Goal: Navigation & Orientation: Find specific page/section

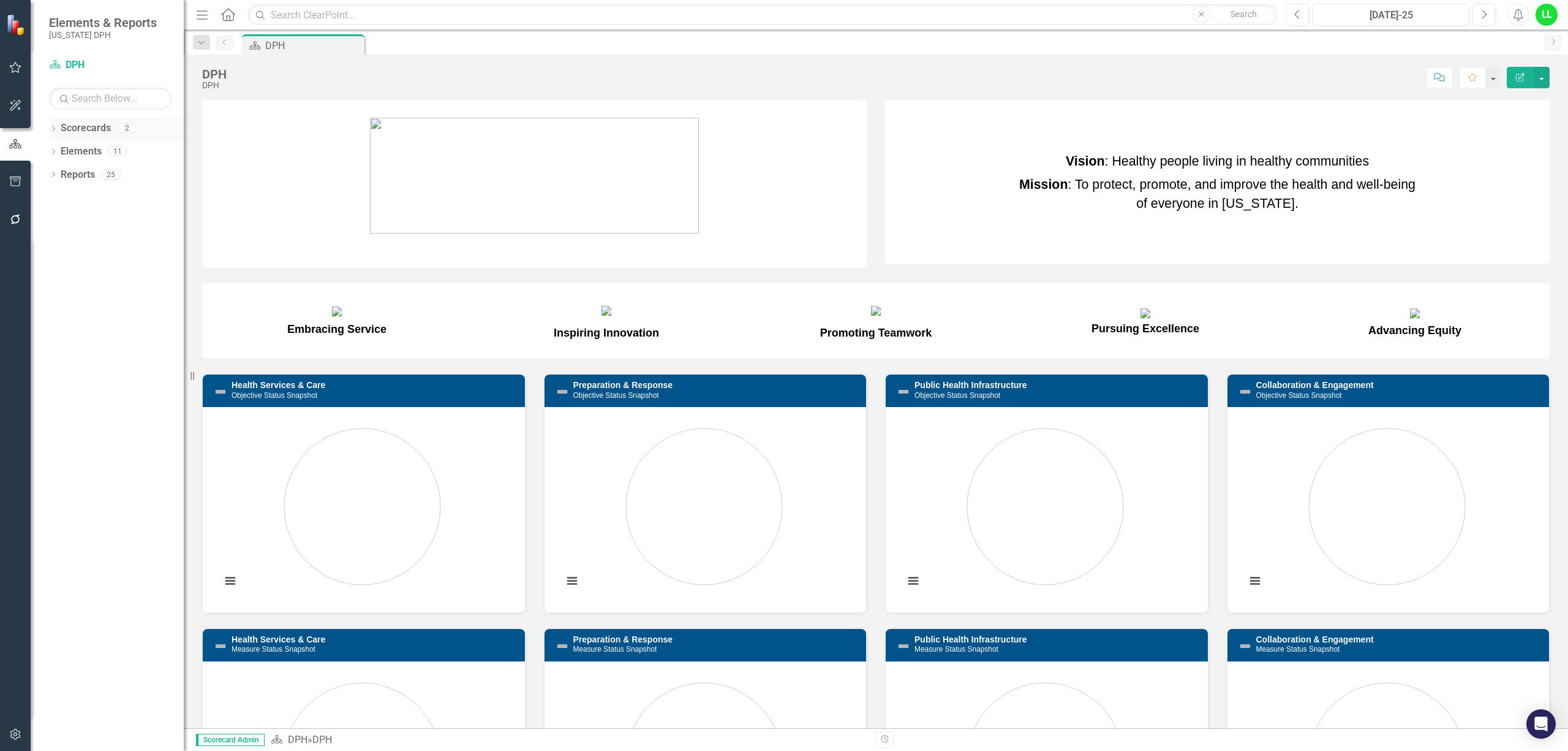
click at [58, 126] on div "Dropdown Scorecards 2" at bounding box center [115, 130] width 134 height 24
click at [50, 123] on div "Dropdown Scorecards 2" at bounding box center [115, 130] width 134 height 24
click at [81, 124] on link "Scorecards" at bounding box center [86, 128] width 50 height 14
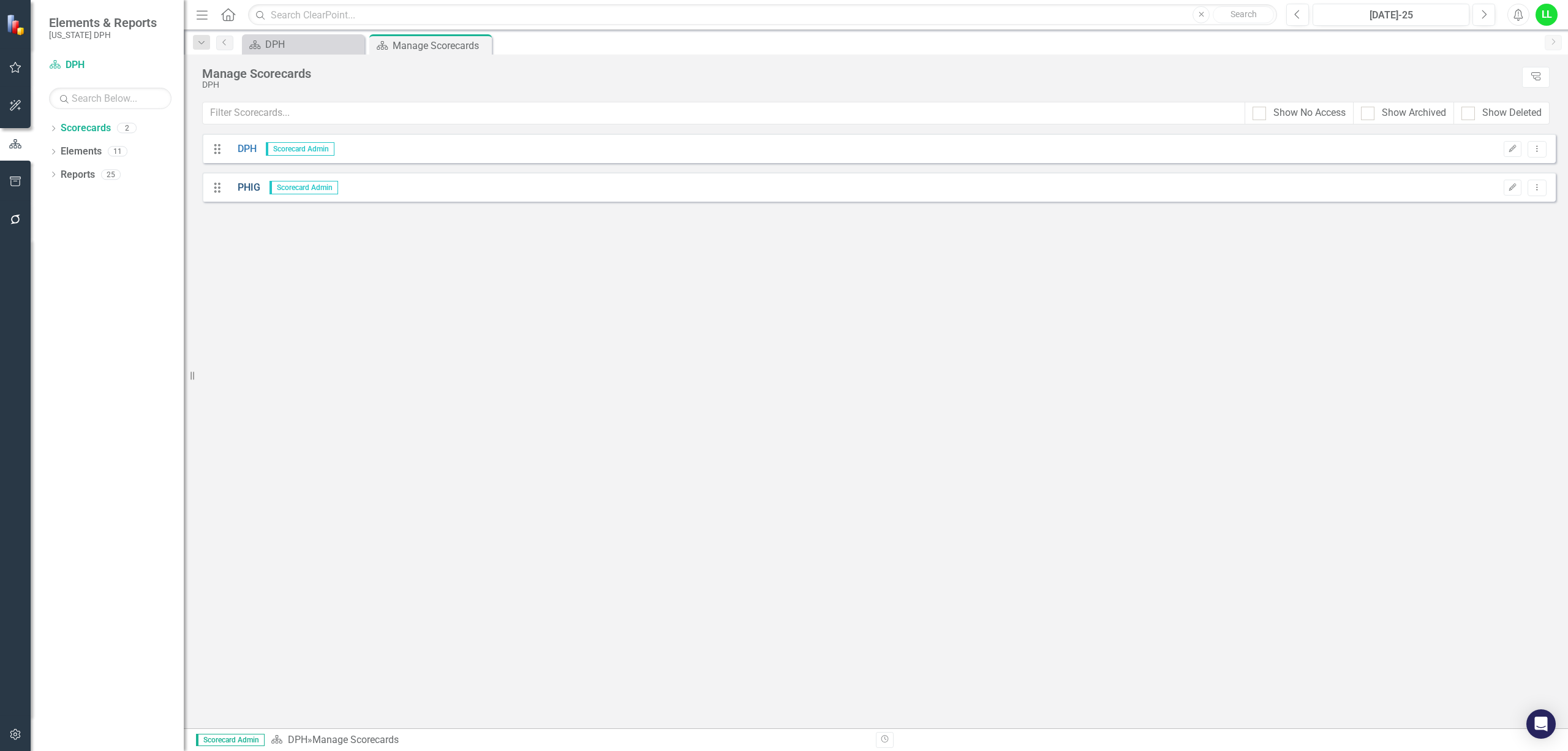
click at [238, 185] on link "PHIG" at bounding box center [245, 188] width 32 height 14
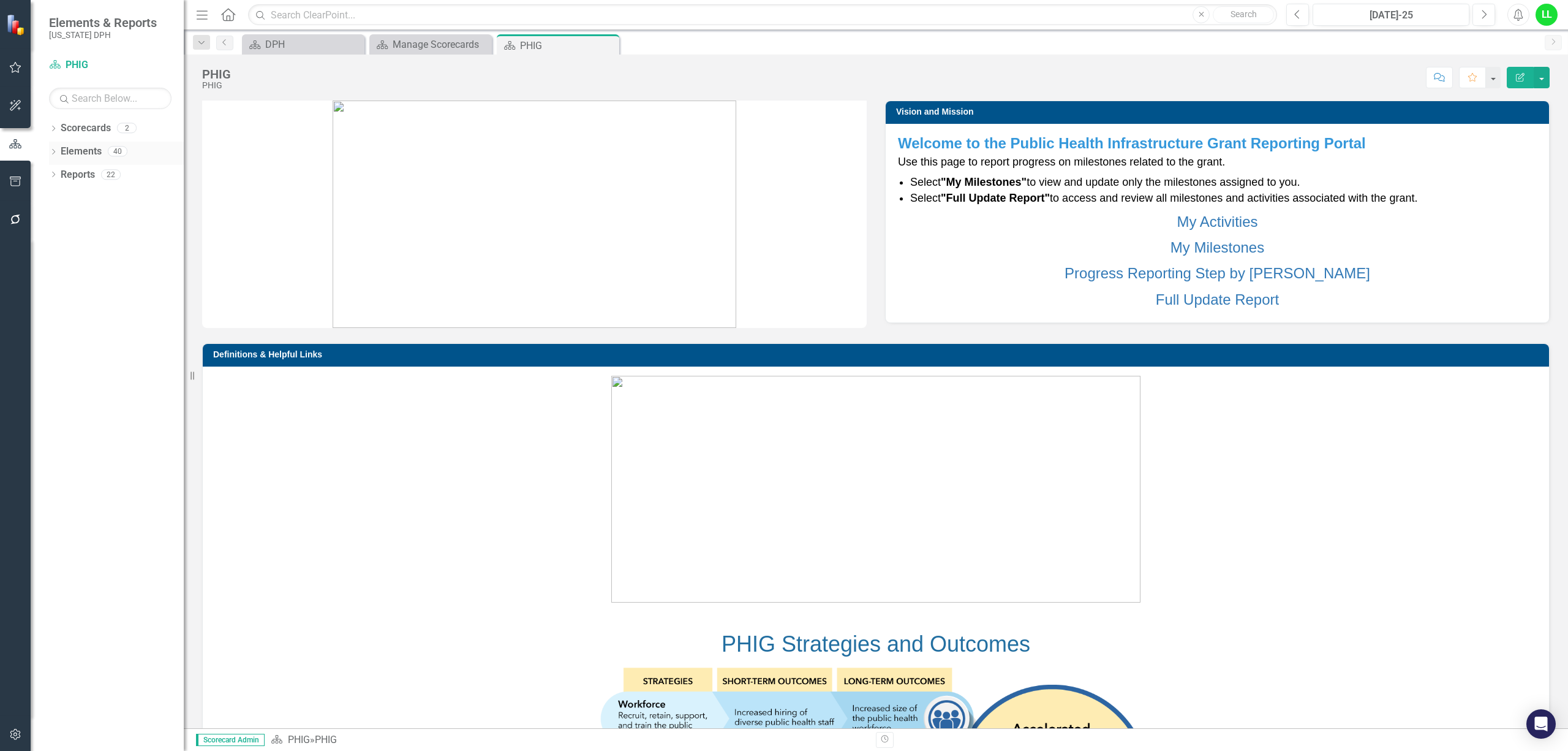
click at [52, 146] on div "Dropdown Elements 40" at bounding box center [115, 153] width 134 height 24
click at [68, 147] on link "Elements" at bounding box center [81, 151] width 41 height 14
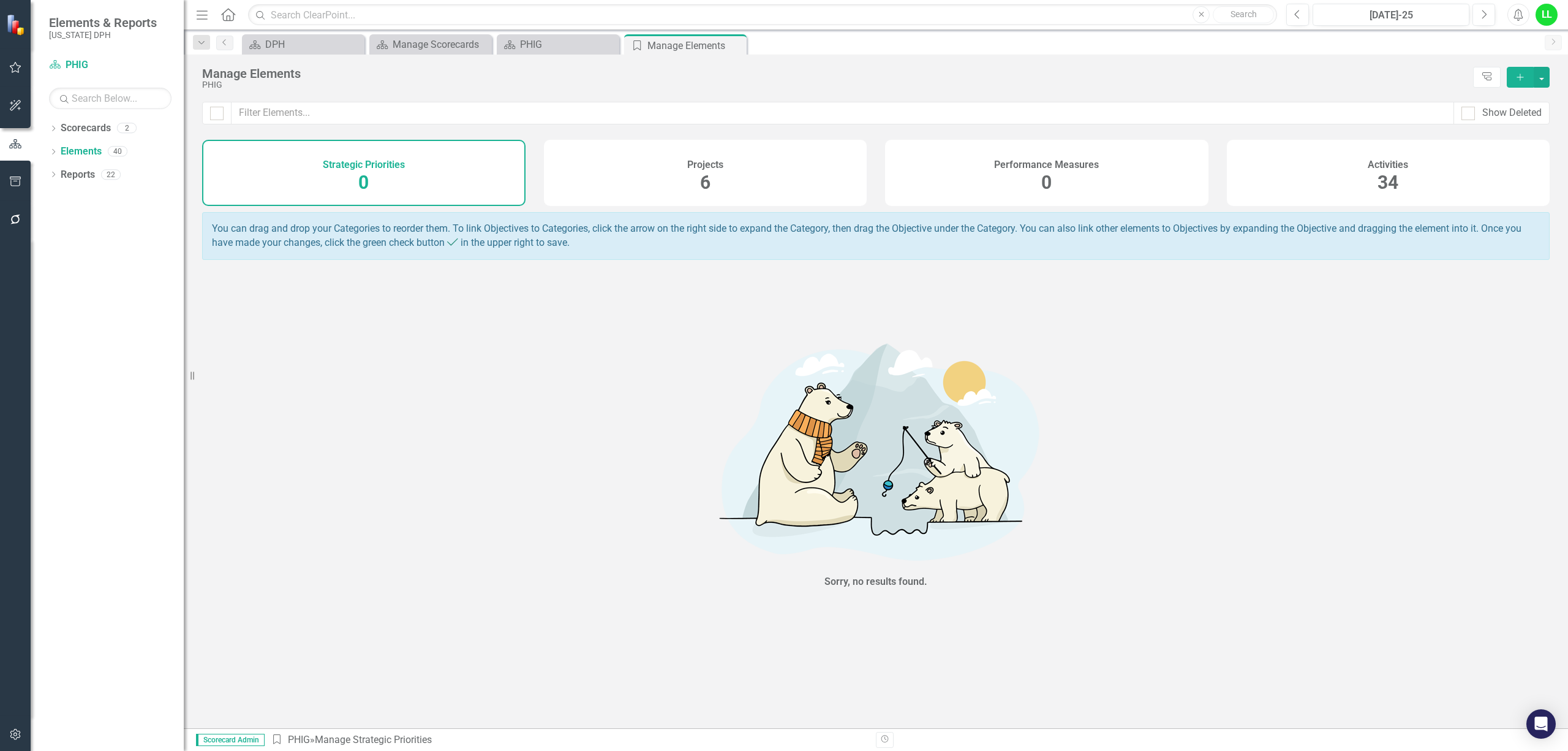
click at [710, 176] on div "Projects 6" at bounding box center [706, 173] width 324 height 66
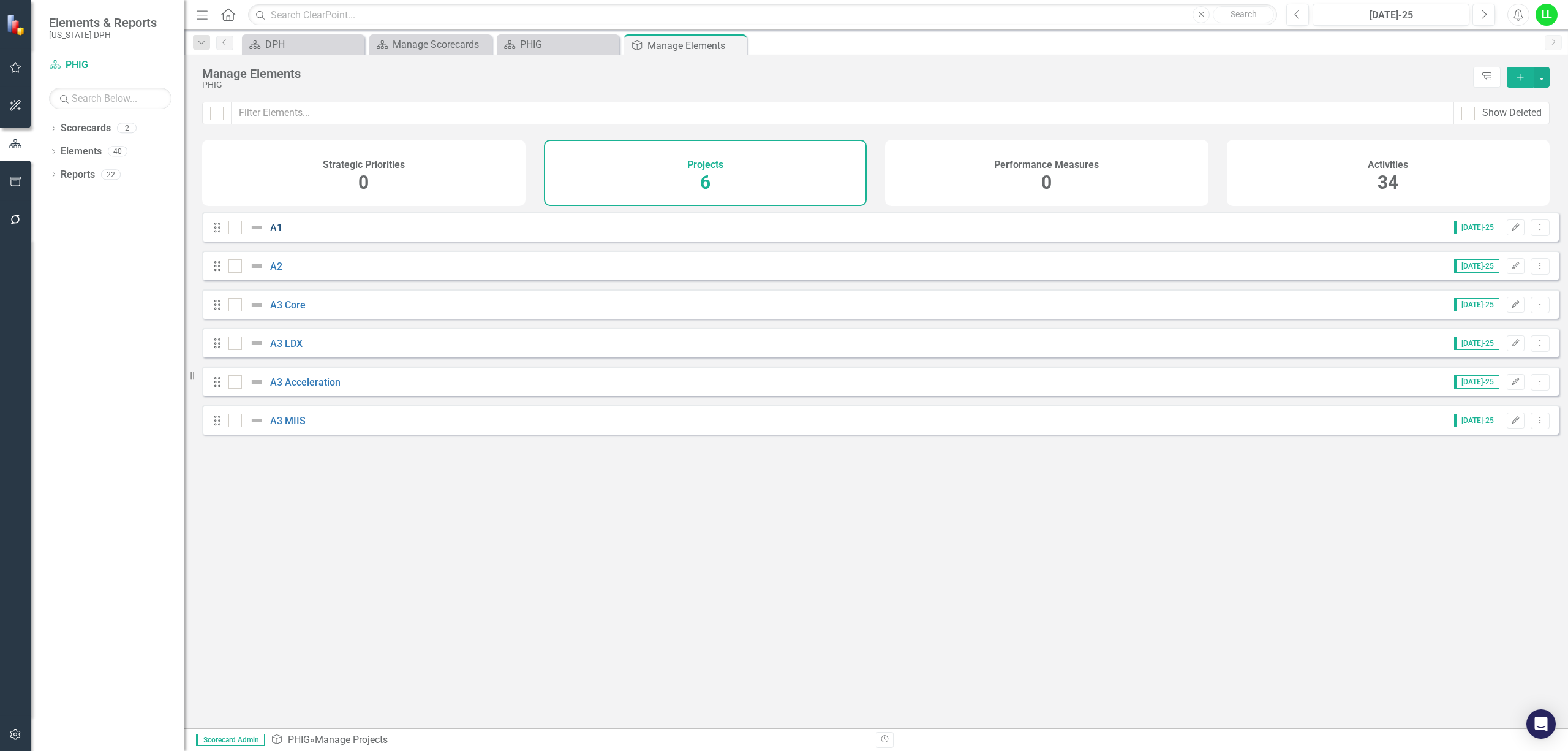
click at [270, 233] on link "A1" at bounding box center [277, 227] width 12 height 11
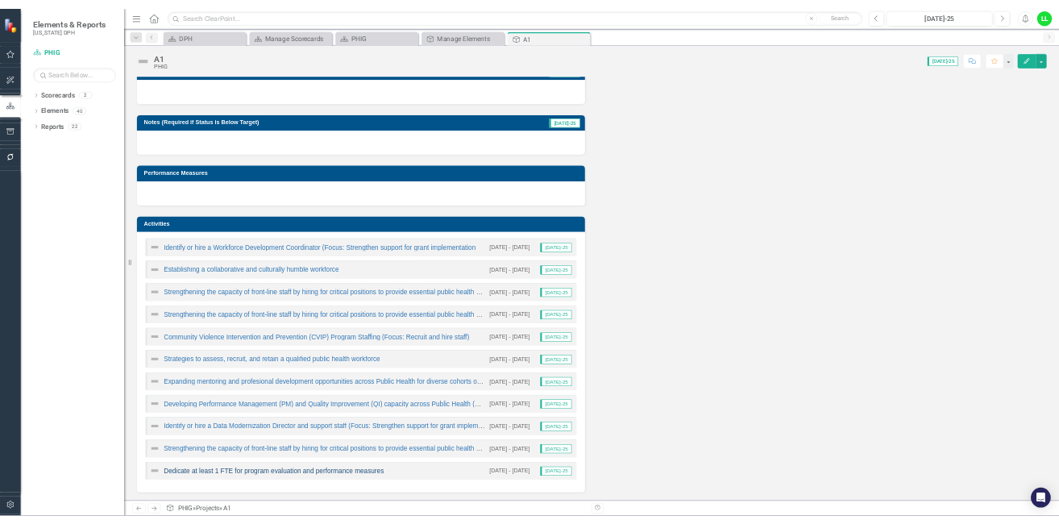
scroll to position [129, 0]
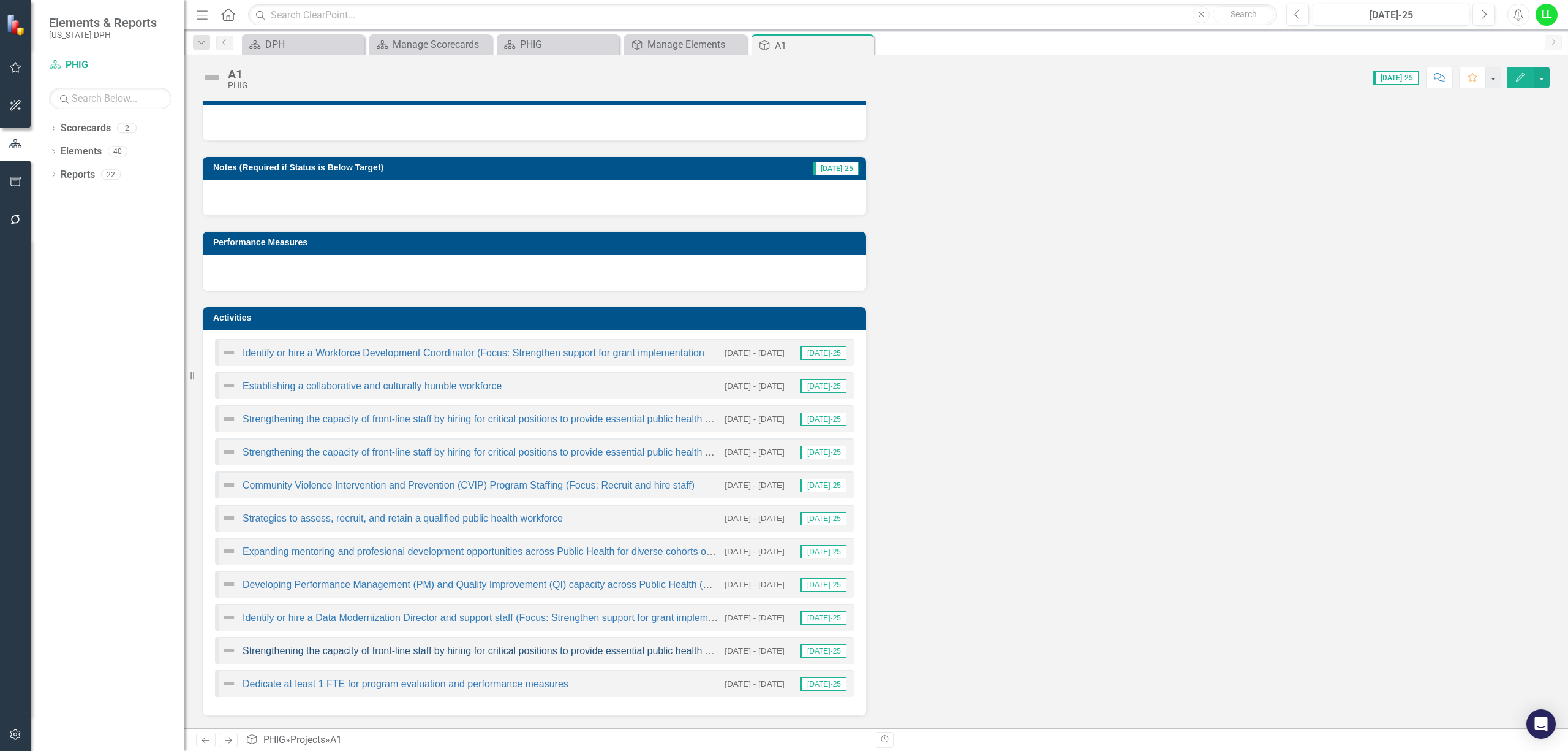
click at [425, 651] on link "Strengthening the capacity of front-line staff by hiring for critical positions…" at bounding box center [530, 651] width 576 height 11
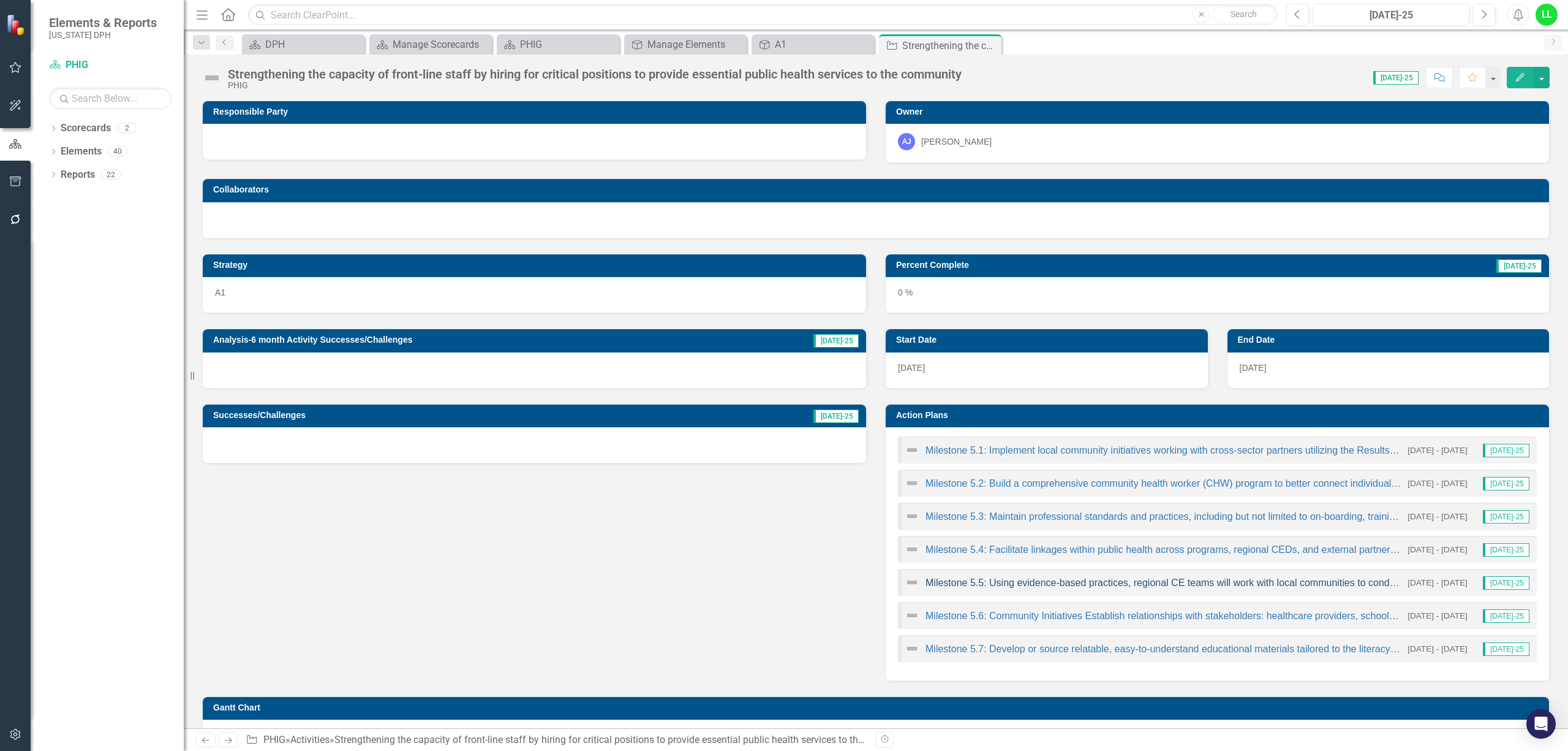
click at [1086, 580] on link "Milestone 5.5: Using evidence-based practices, regional CE teams will work with…" at bounding box center [1472, 582] width 1094 height 11
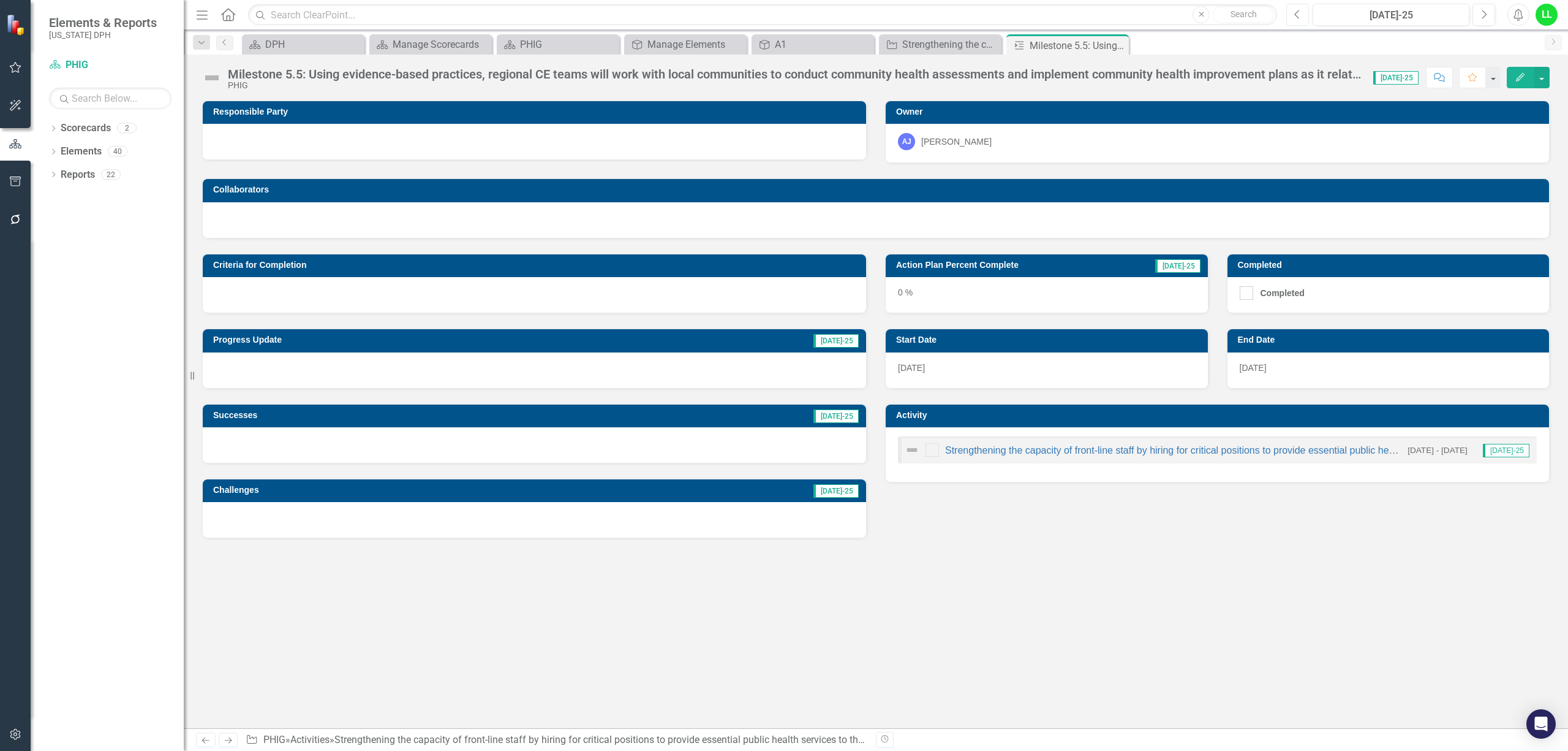
click at [1301, 11] on button "Previous" at bounding box center [1298, 14] width 23 height 22
